Goal: Information Seeking & Learning: Learn about a topic

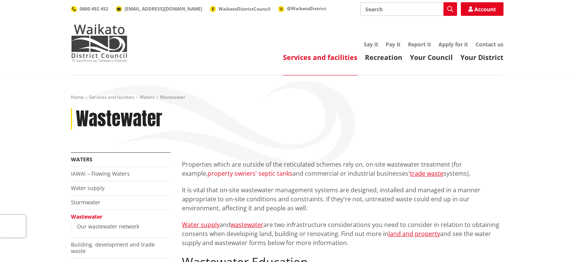
click at [251, 171] on link "property owners' septic tanks" at bounding box center [250, 173] width 85 height 8
